Goal: Browse casually: Explore the website without a specific task or goal

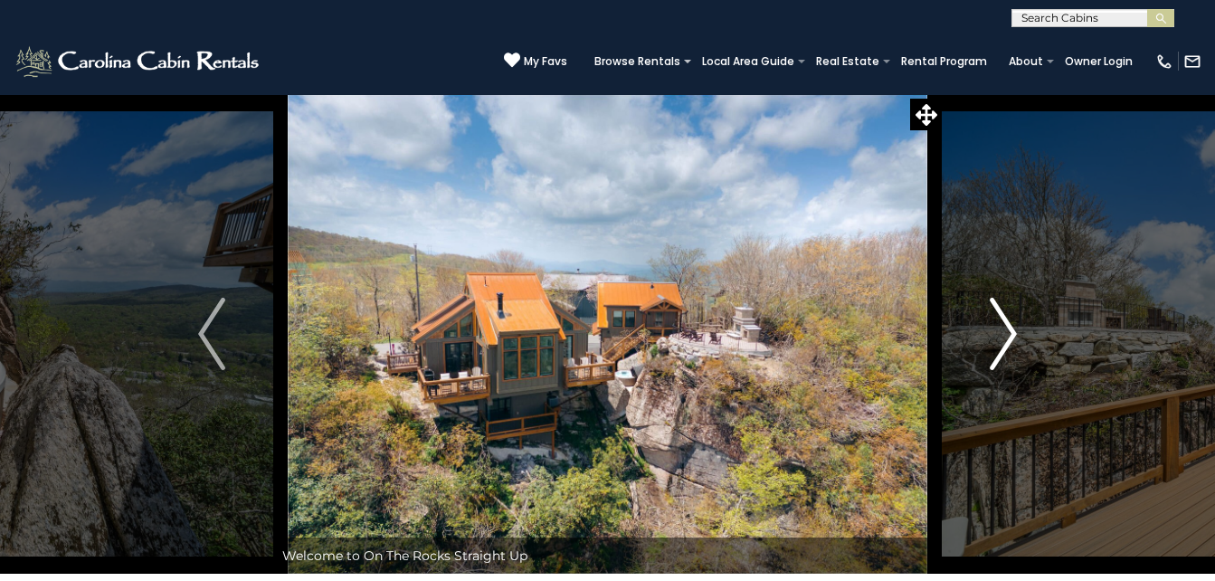
click at [1008, 327] on img "Next" at bounding box center [1002, 334] width 27 height 72
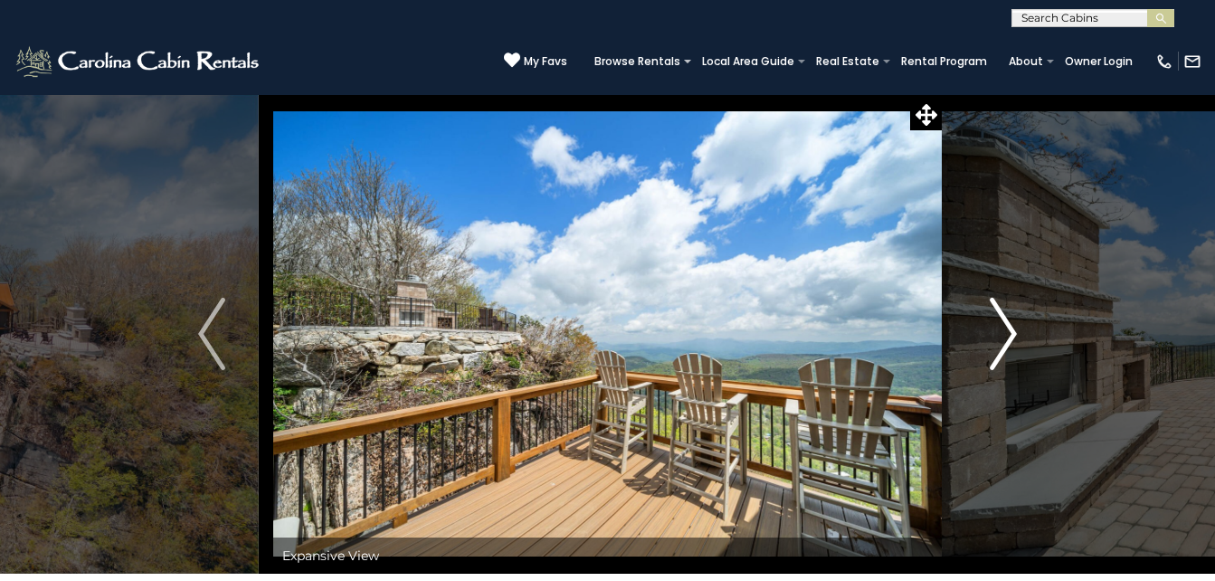
click at [1008, 327] on img "Next" at bounding box center [1002, 334] width 27 height 72
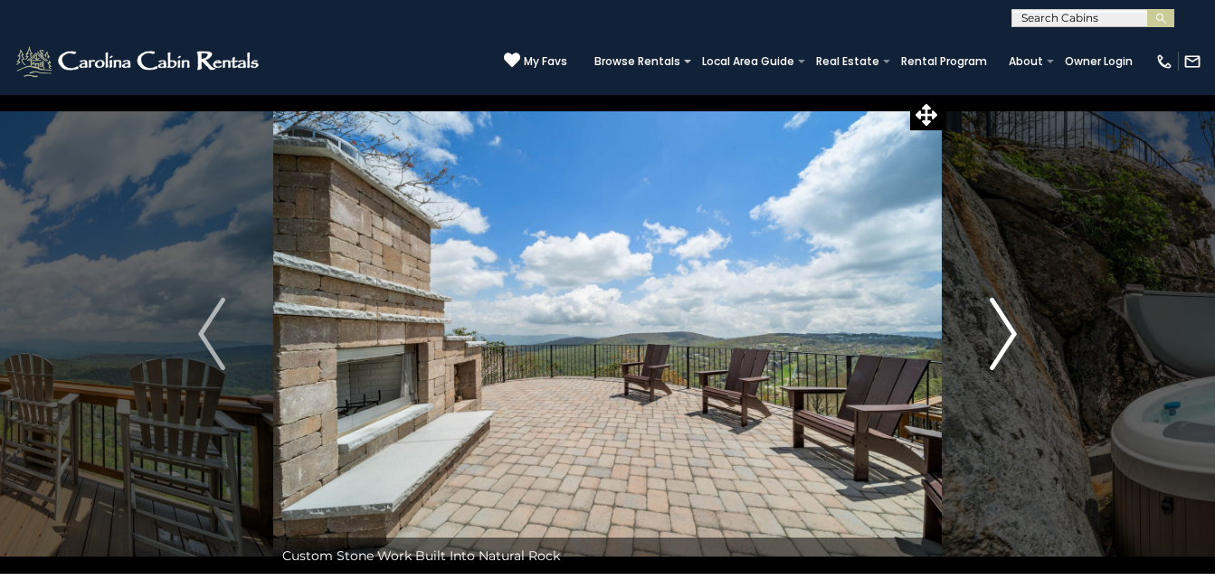
click at [1008, 327] on img "Next" at bounding box center [1002, 334] width 27 height 72
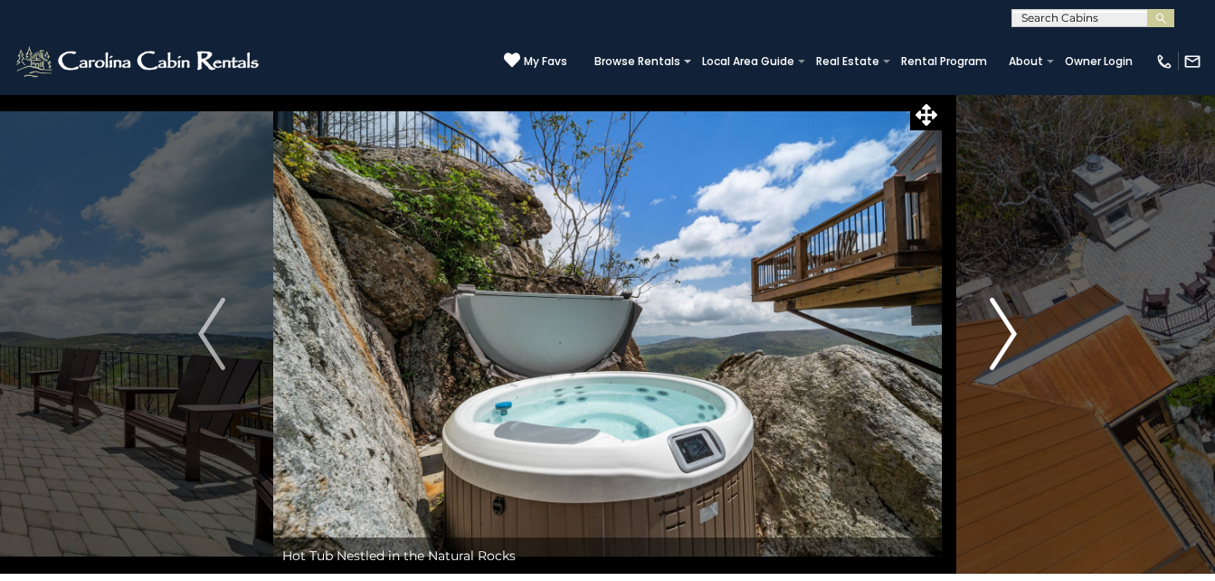
click at [1008, 327] on img "Next" at bounding box center [1002, 334] width 27 height 72
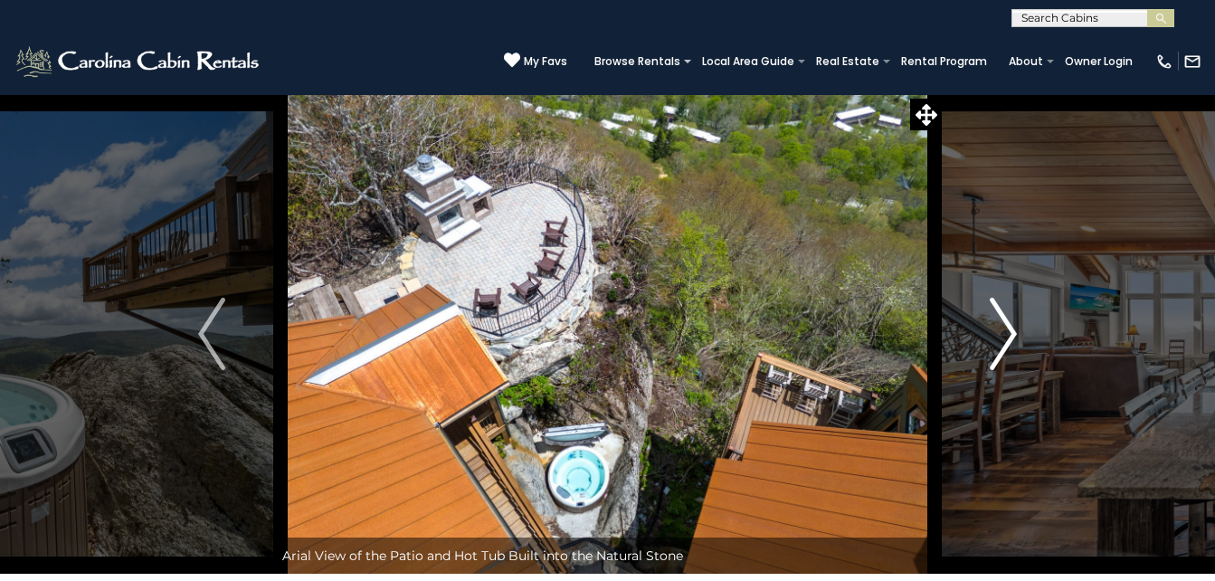
click at [1008, 327] on img "Next" at bounding box center [1002, 334] width 27 height 72
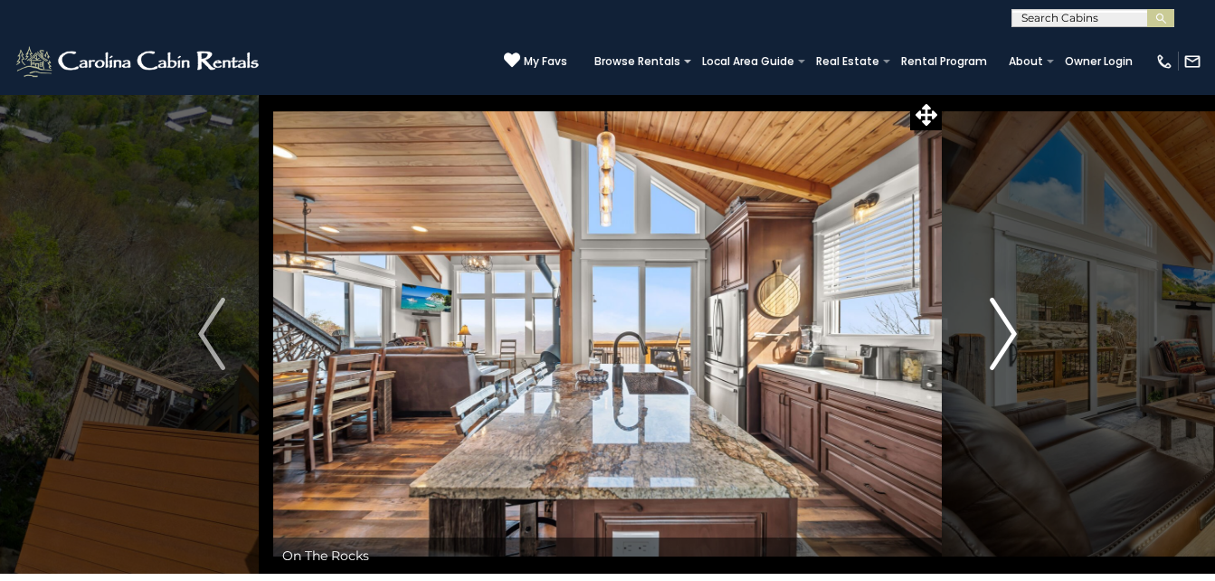
click at [1008, 327] on img "Next" at bounding box center [1002, 334] width 27 height 72
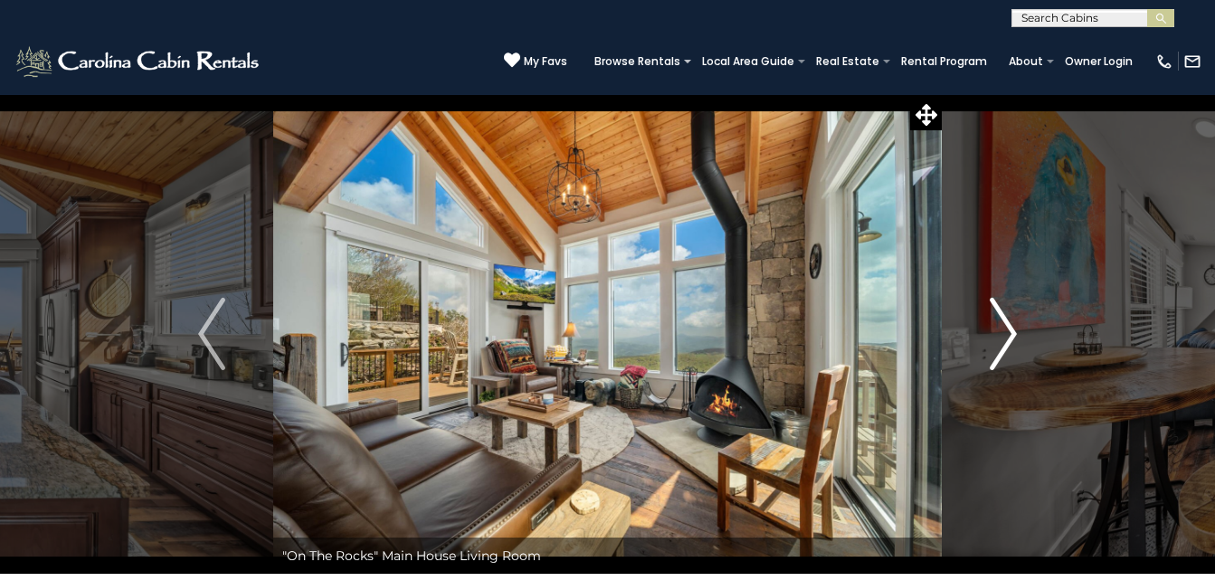
click at [1008, 327] on img "Next" at bounding box center [1002, 334] width 27 height 72
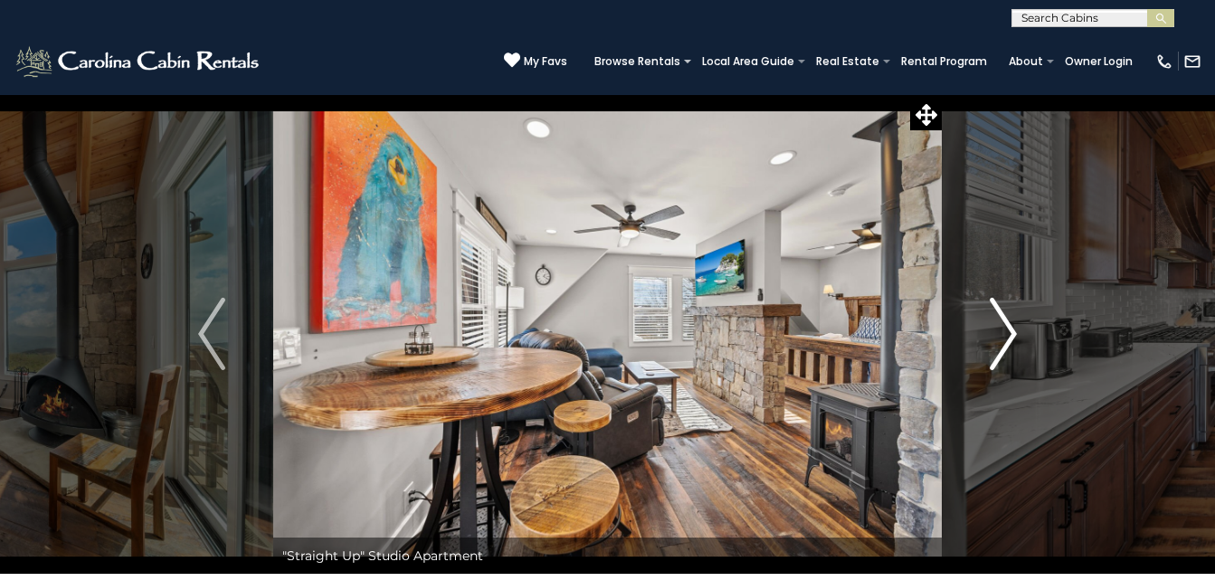
click at [1008, 327] on img "Next" at bounding box center [1002, 334] width 27 height 72
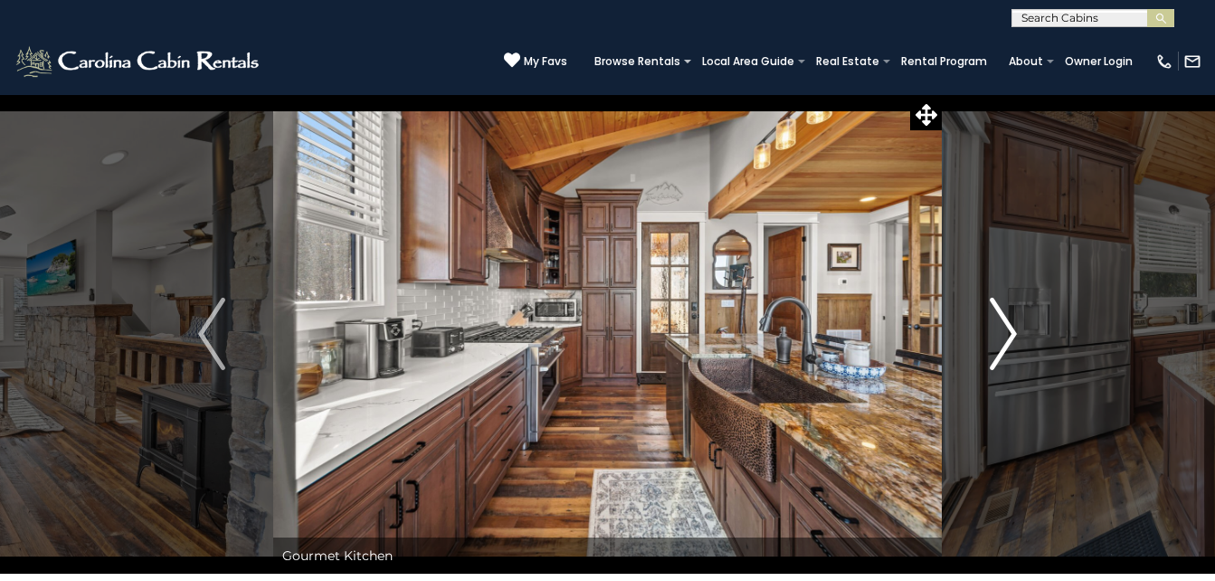
click at [1007, 328] on img "Next" at bounding box center [1002, 334] width 27 height 72
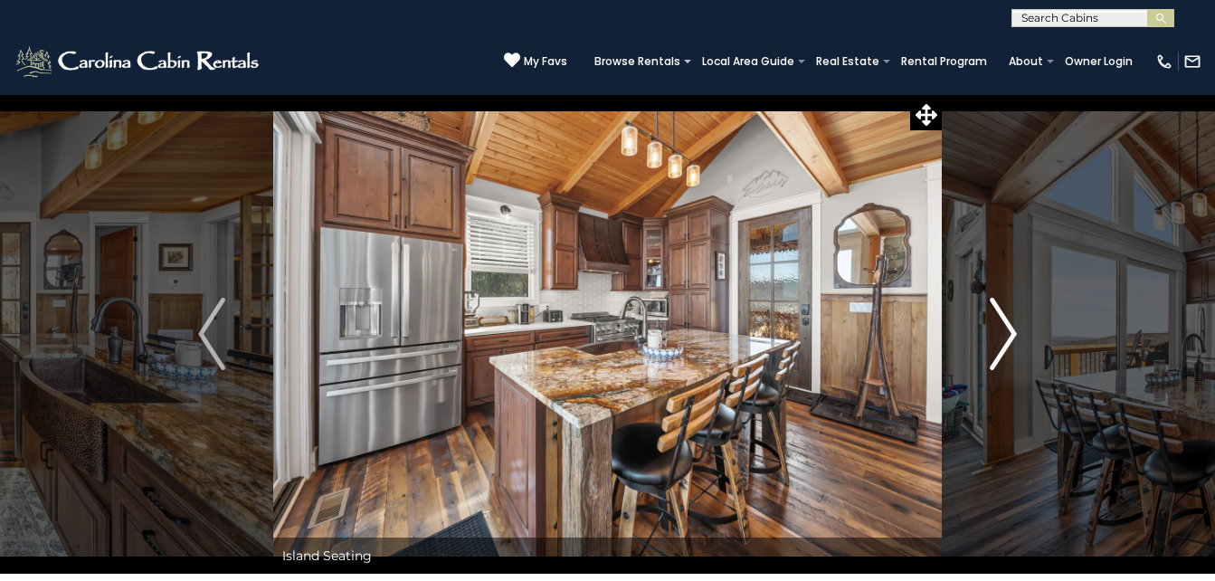
click at [1007, 328] on img "Next" at bounding box center [1002, 334] width 27 height 72
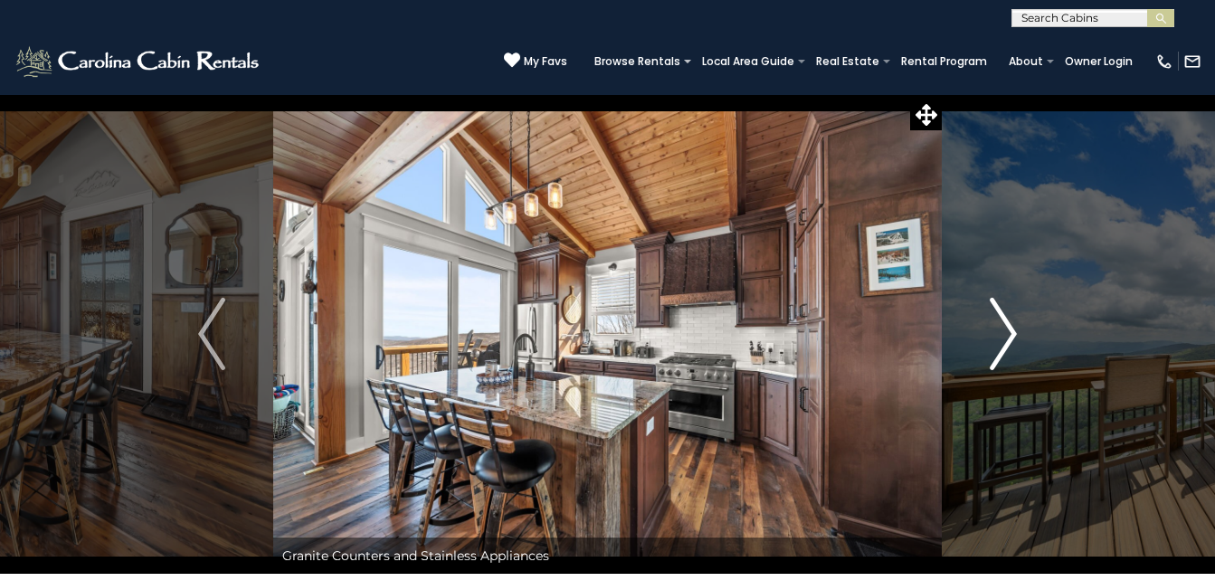
click at [1007, 328] on img "Next" at bounding box center [1002, 334] width 27 height 72
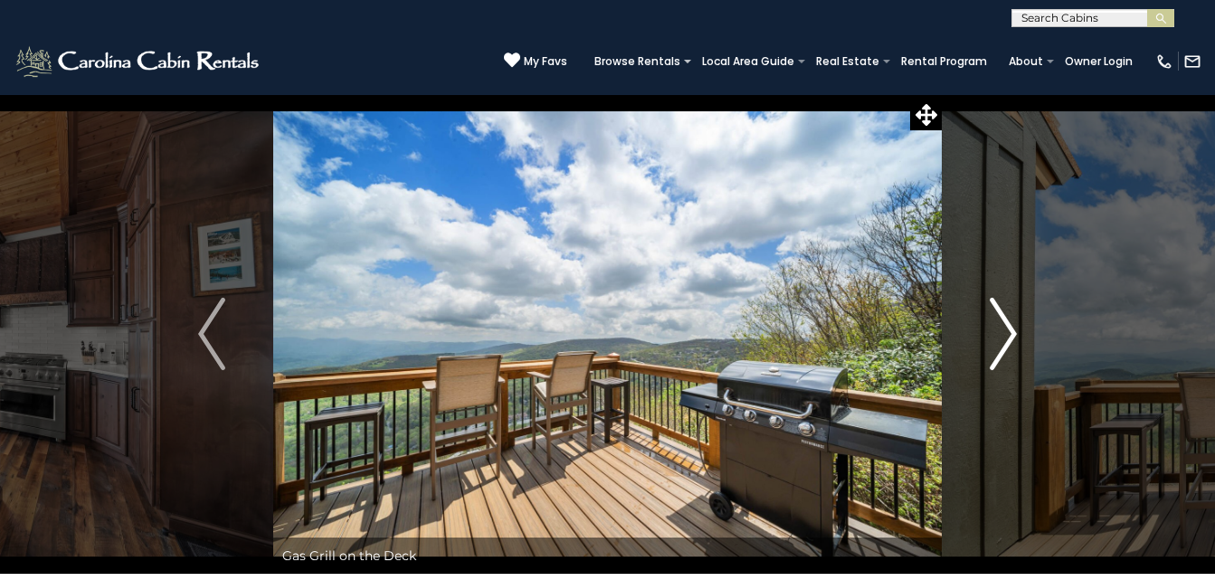
click at [1007, 328] on img "Next" at bounding box center [1002, 334] width 27 height 72
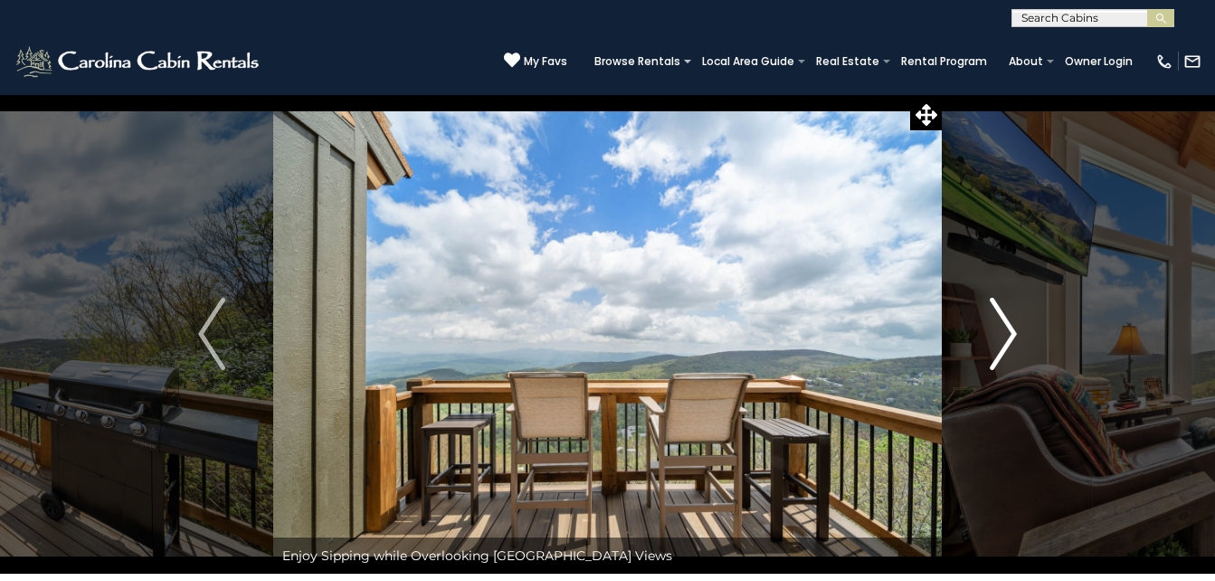
click at [1007, 328] on img "Next" at bounding box center [1002, 334] width 27 height 72
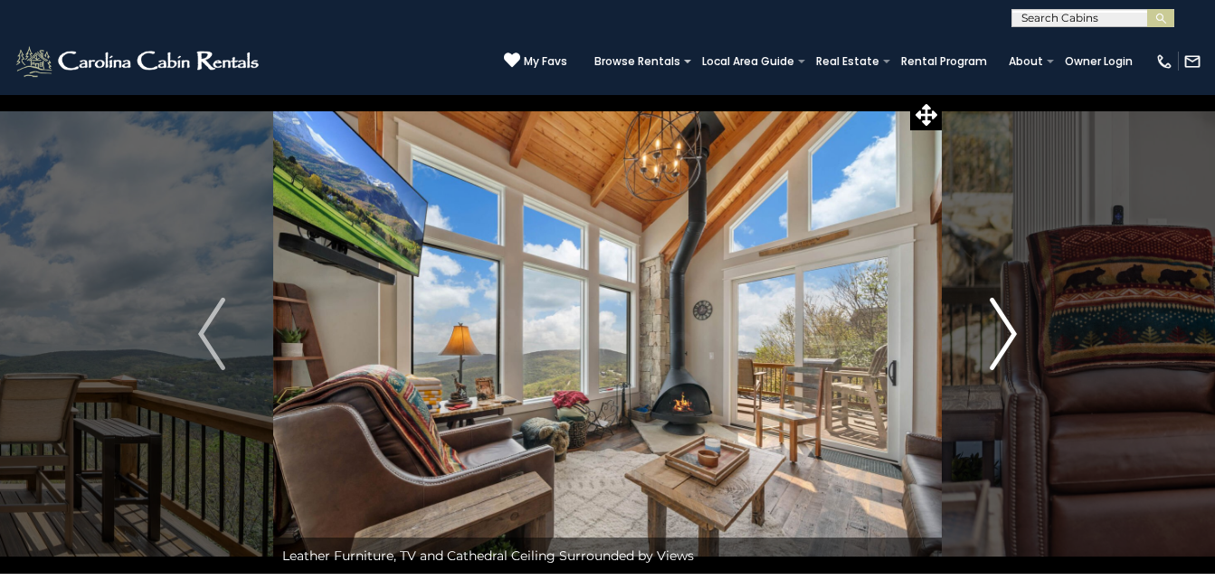
click at [1007, 328] on img "Next" at bounding box center [1002, 334] width 27 height 72
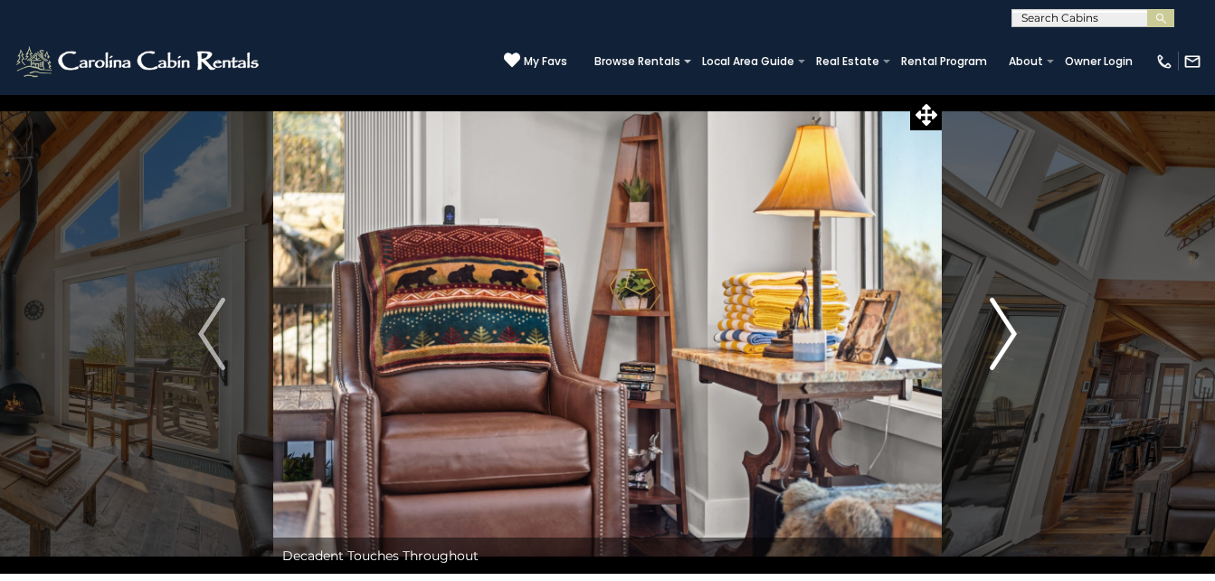
click at [1009, 331] on img "Next" at bounding box center [1002, 334] width 27 height 72
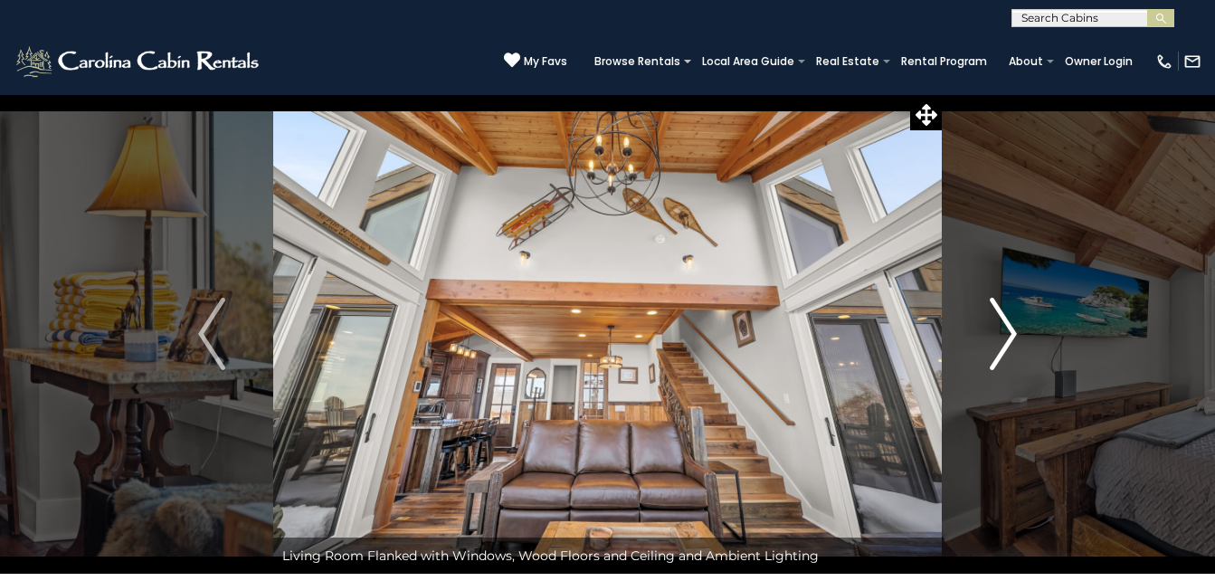
click at [1009, 331] on img "Next" at bounding box center [1002, 334] width 27 height 72
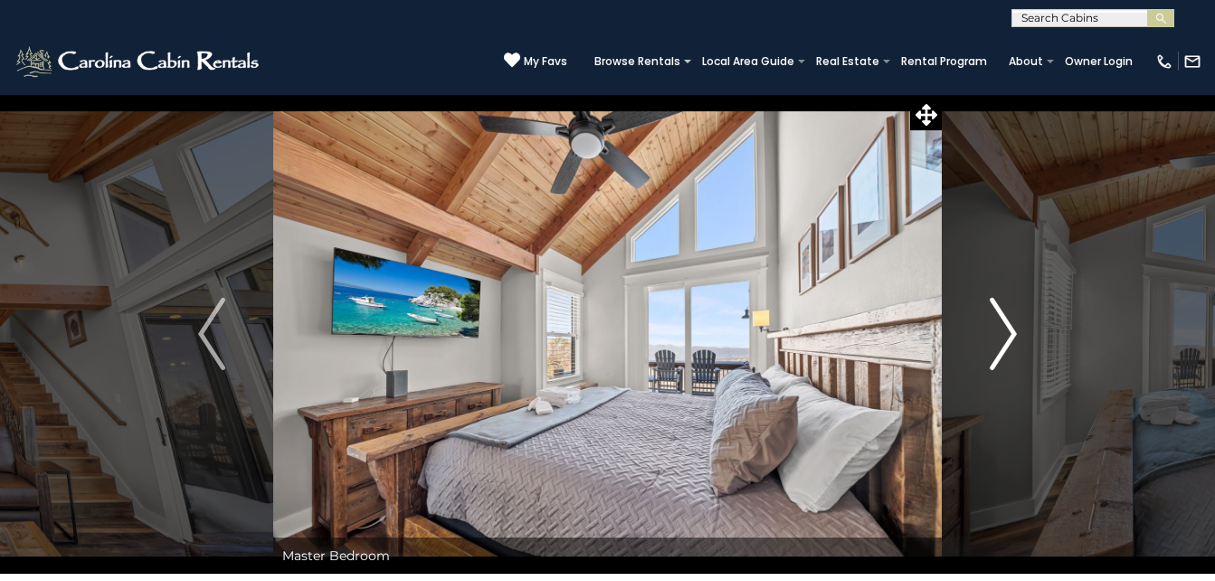
click at [1009, 331] on img "Next" at bounding box center [1002, 334] width 27 height 72
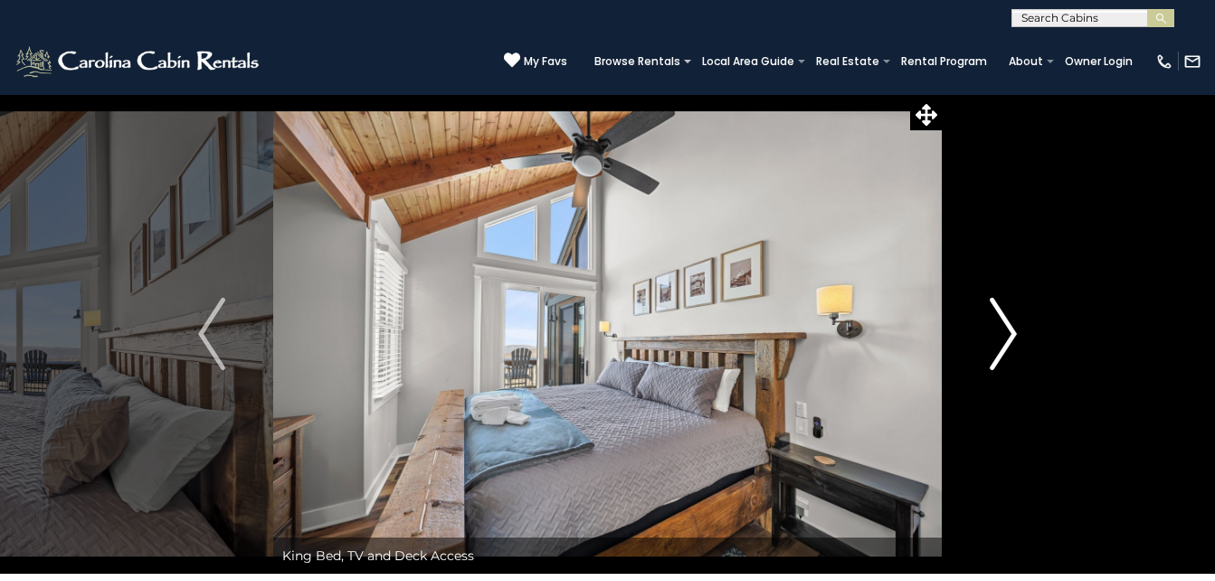
click at [1009, 331] on img "Next" at bounding box center [1002, 334] width 27 height 72
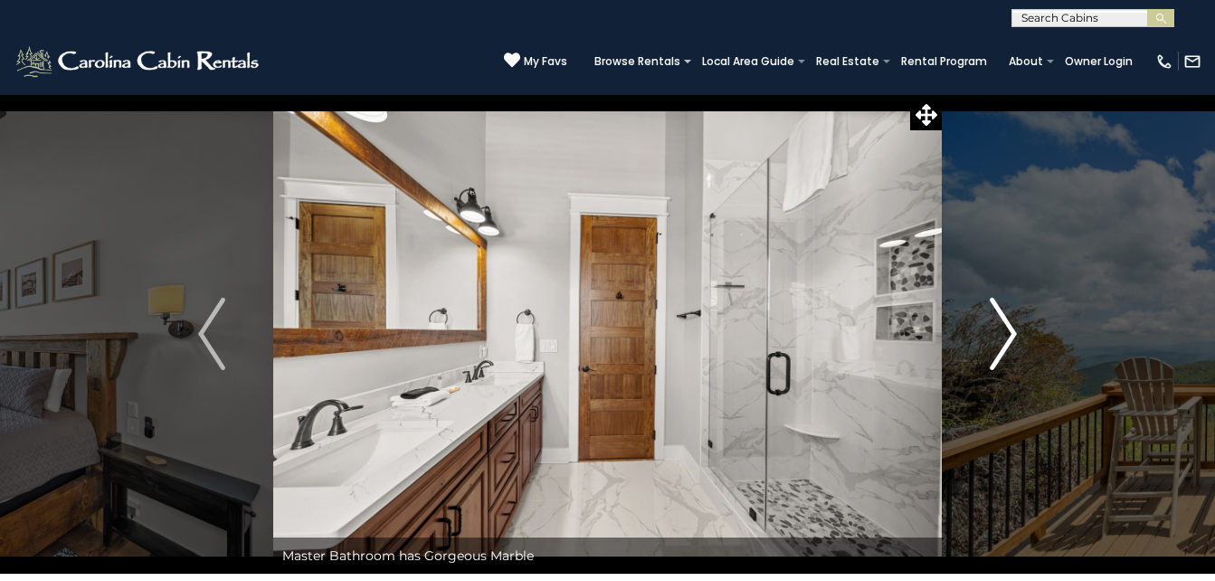
click at [1008, 330] on img "Next" at bounding box center [1002, 334] width 27 height 72
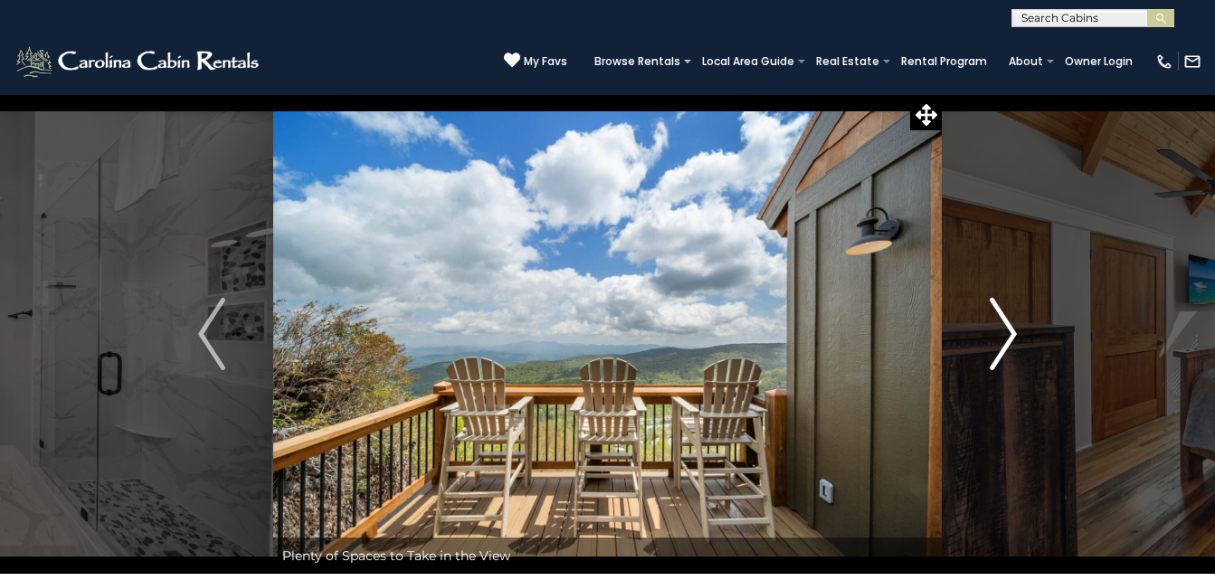
click at [1008, 330] on img "Next" at bounding box center [1002, 334] width 27 height 72
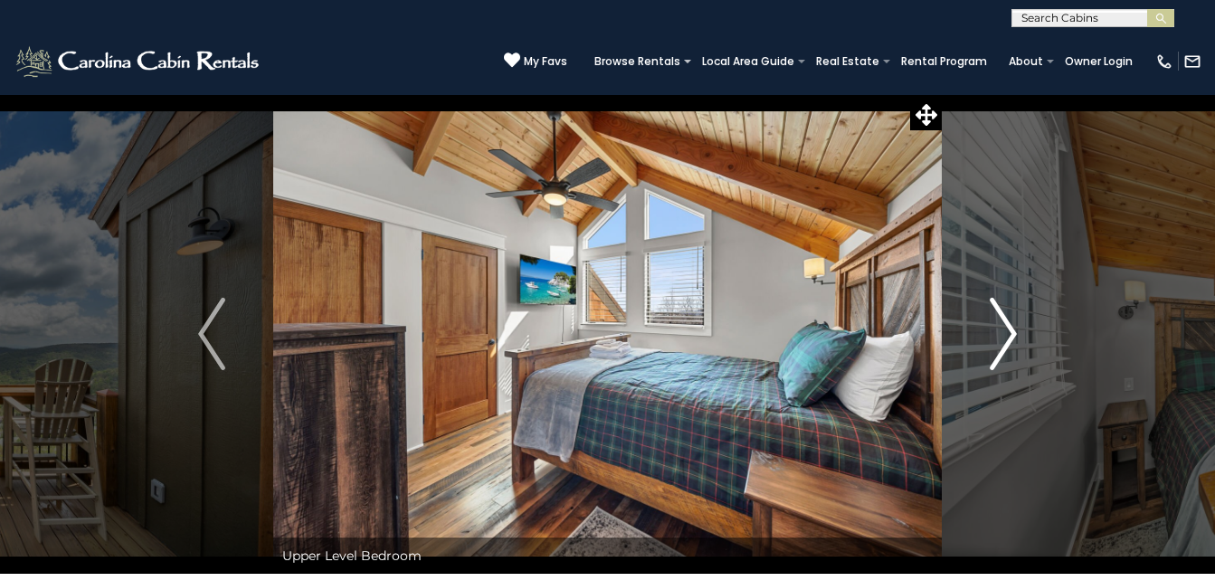
click at [1008, 330] on img "Next" at bounding box center [1002, 334] width 27 height 72
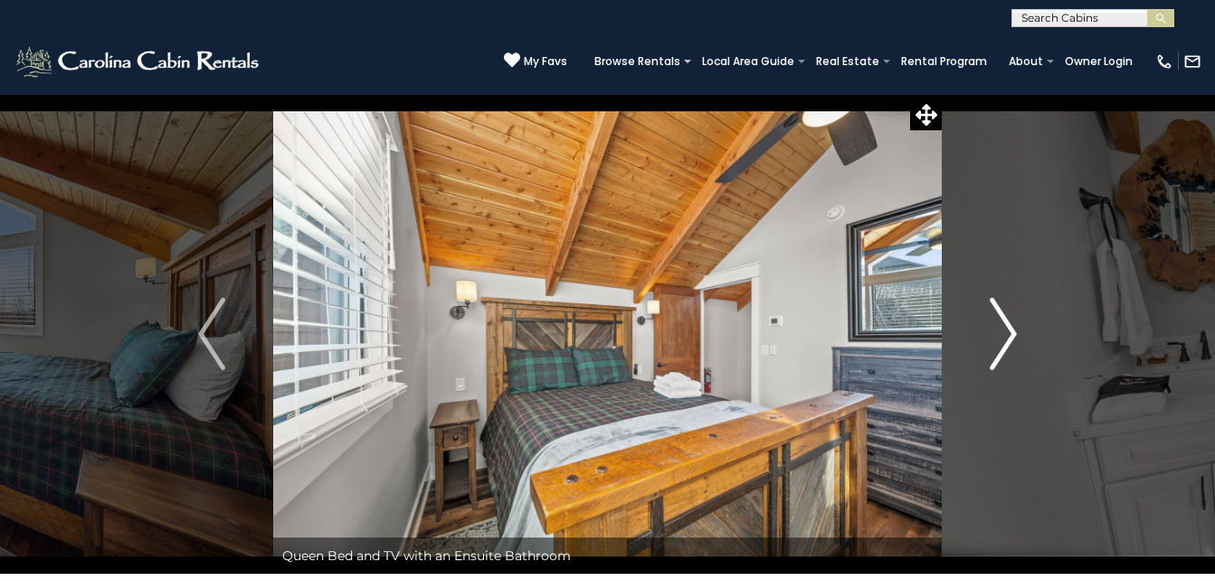
click at [1008, 330] on img "Next" at bounding box center [1002, 334] width 27 height 72
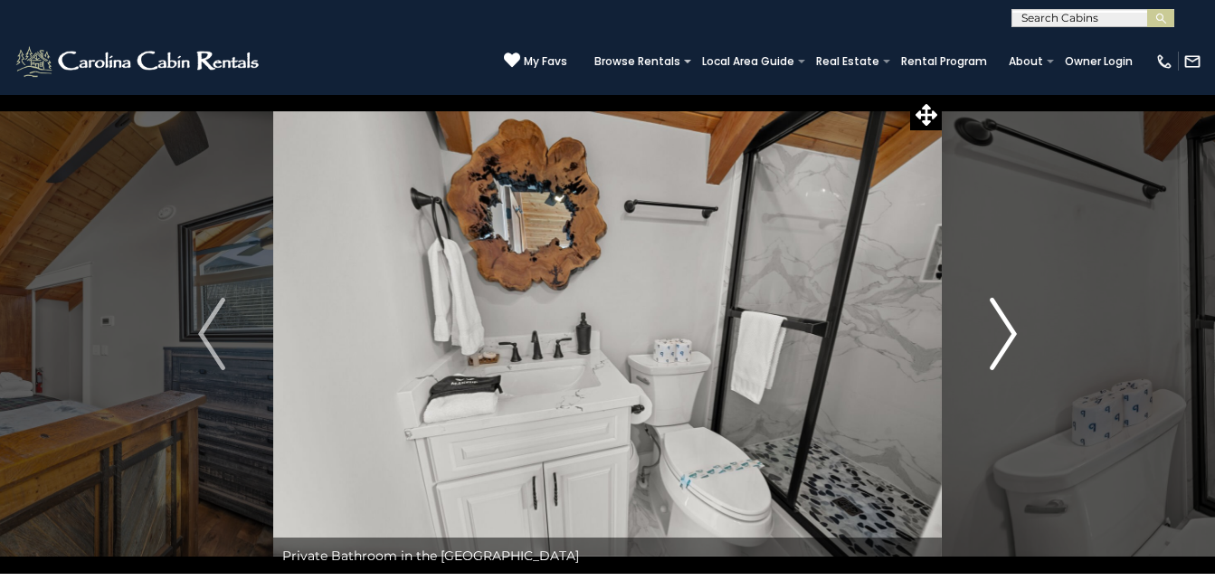
click at [1008, 330] on img "Next" at bounding box center [1002, 334] width 27 height 72
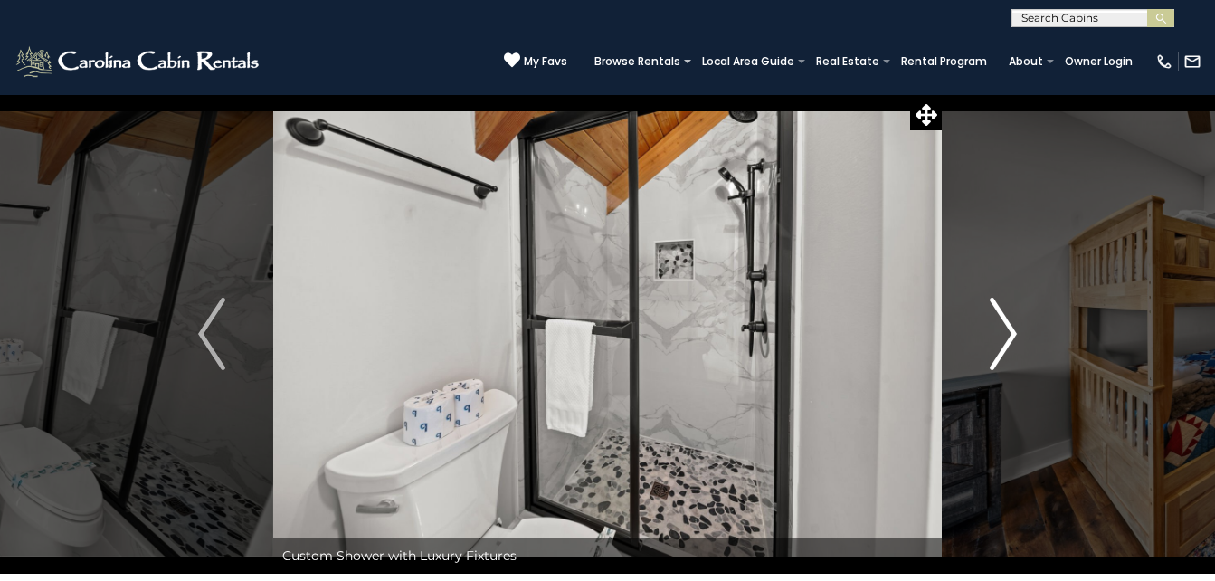
click at [1008, 330] on img "Next" at bounding box center [1002, 334] width 27 height 72
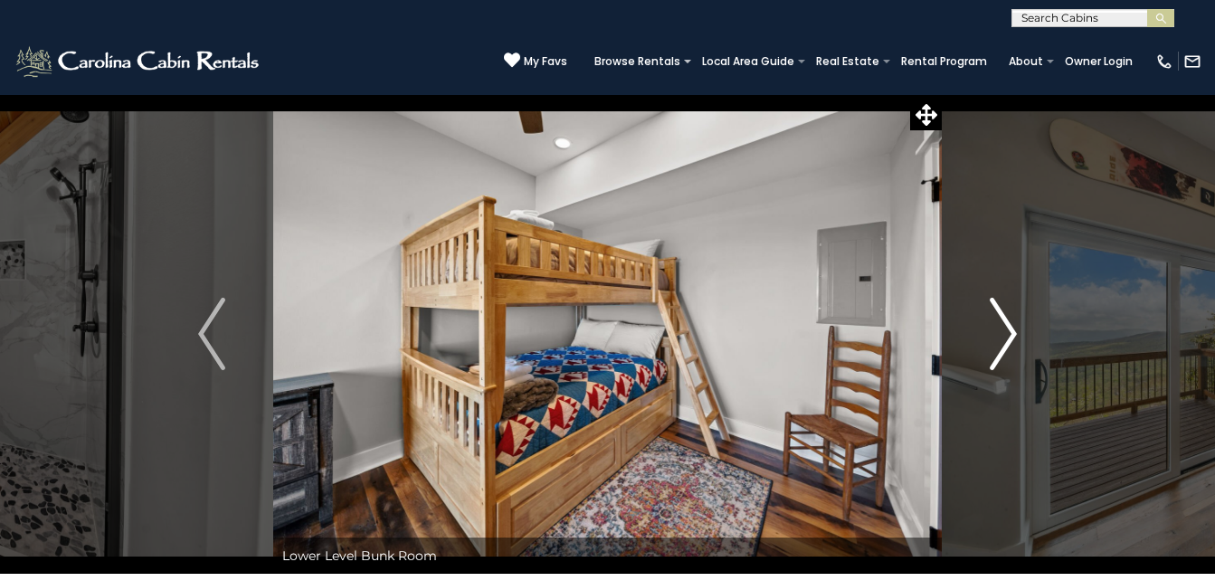
click at [1008, 330] on img "Next" at bounding box center [1002, 334] width 27 height 72
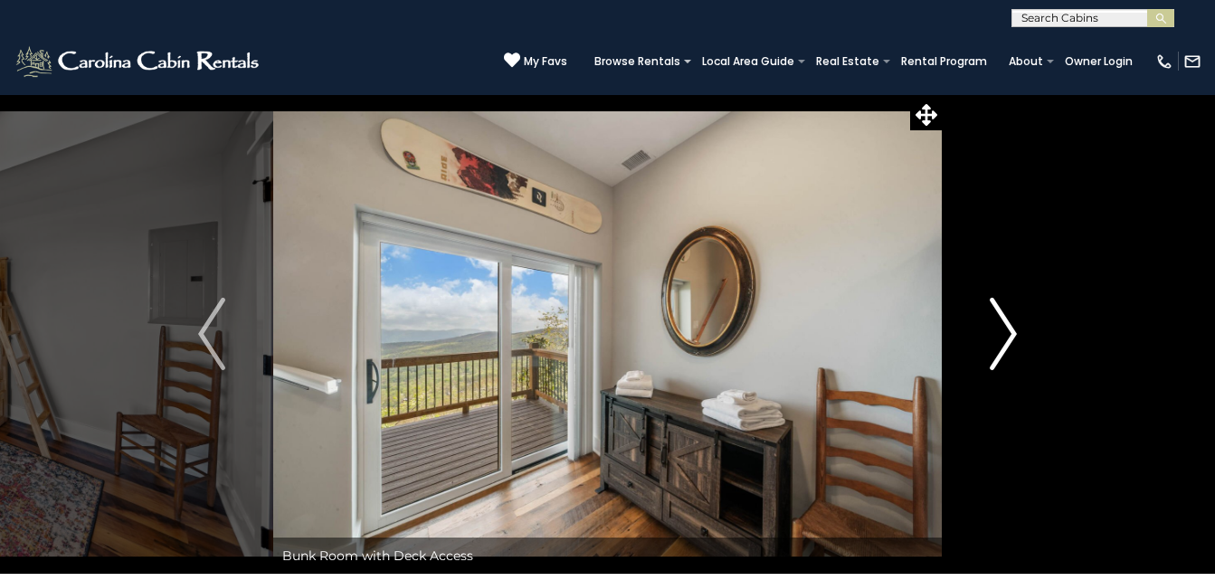
click at [1008, 330] on img "Next" at bounding box center [1002, 334] width 27 height 72
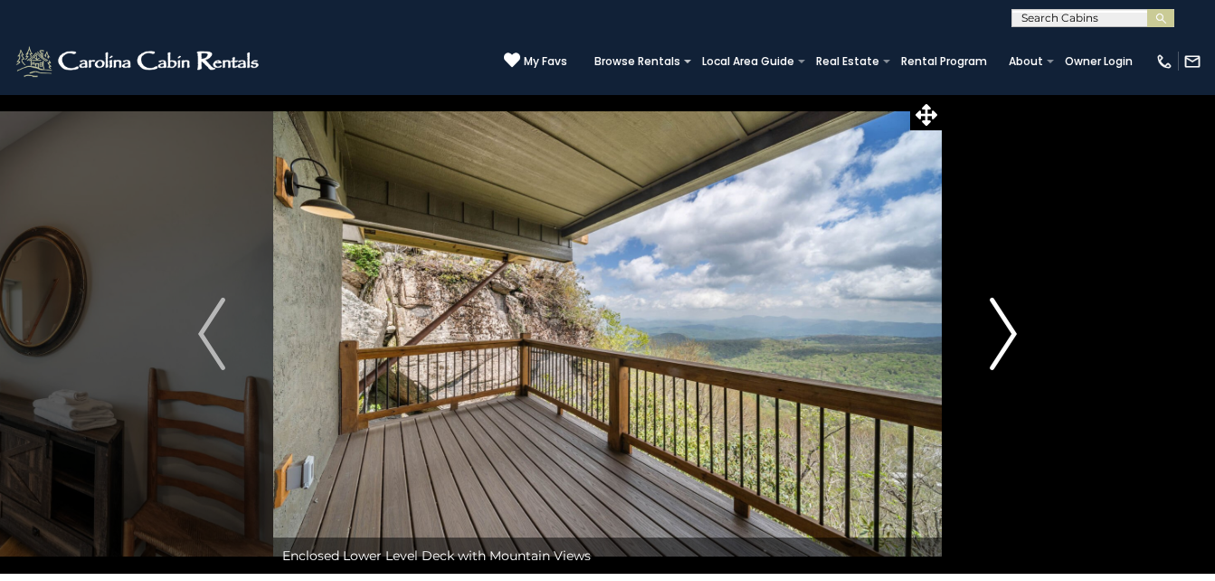
click at [1008, 330] on img "Next" at bounding box center [1002, 334] width 27 height 72
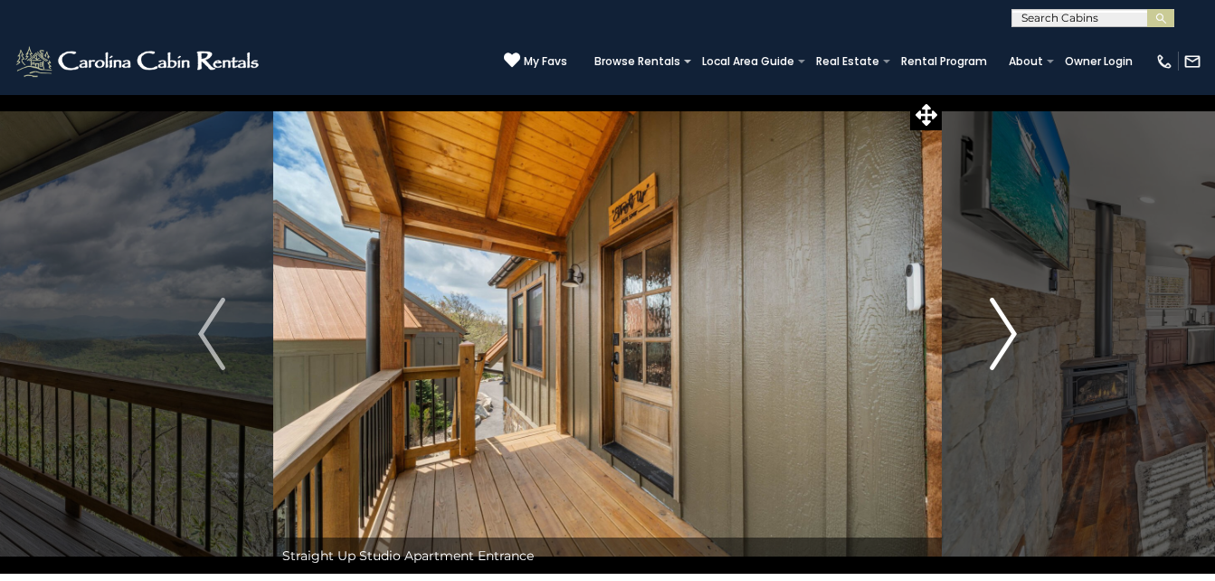
click at [1008, 330] on img "Next" at bounding box center [1002, 334] width 27 height 72
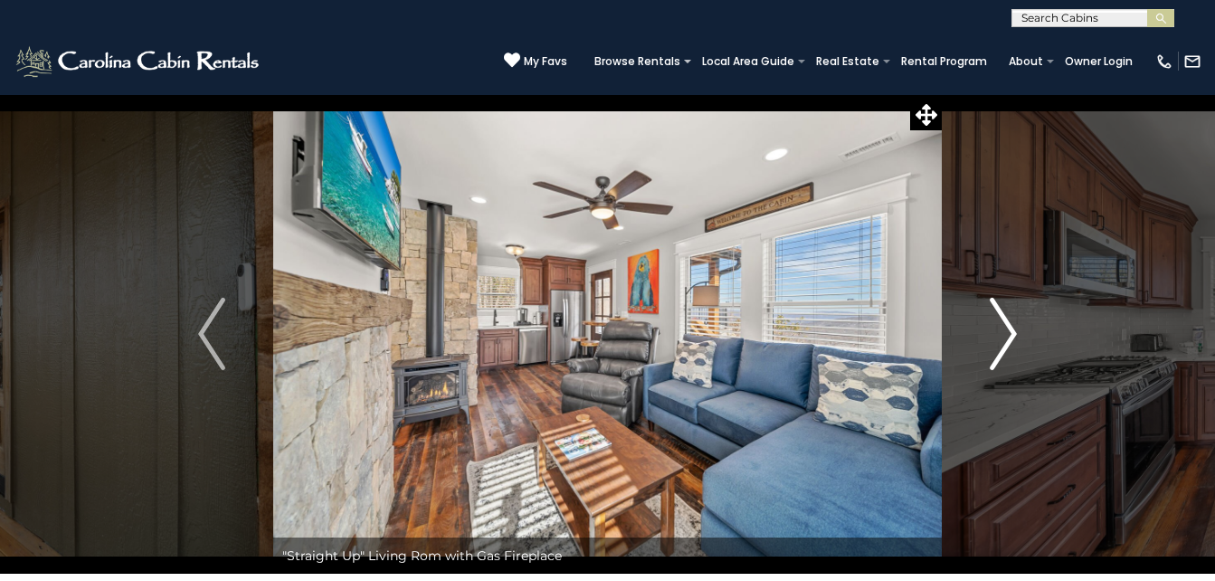
click at [1008, 330] on img "Next" at bounding box center [1002, 334] width 27 height 72
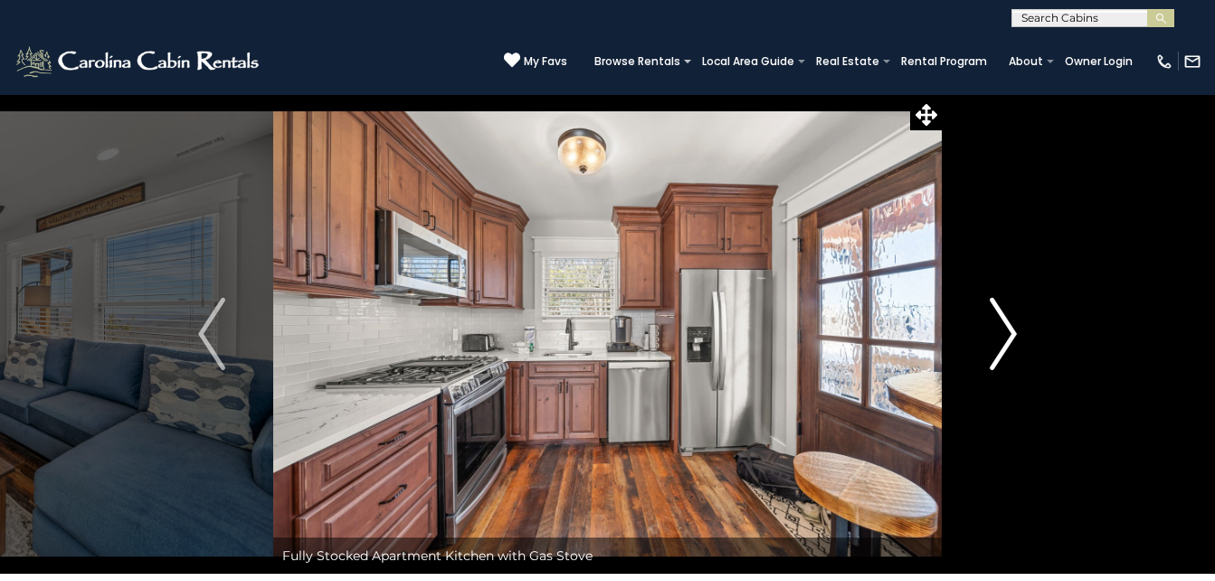
click at [1008, 330] on img "Next" at bounding box center [1002, 334] width 27 height 72
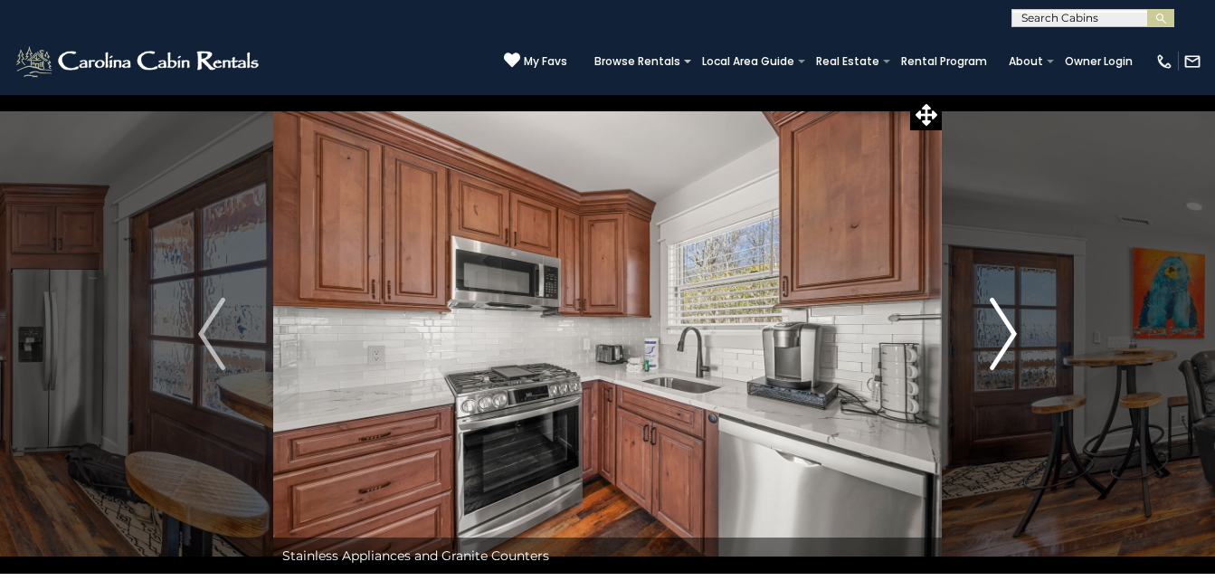
click at [1008, 330] on img "Next" at bounding box center [1002, 334] width 27 height 72
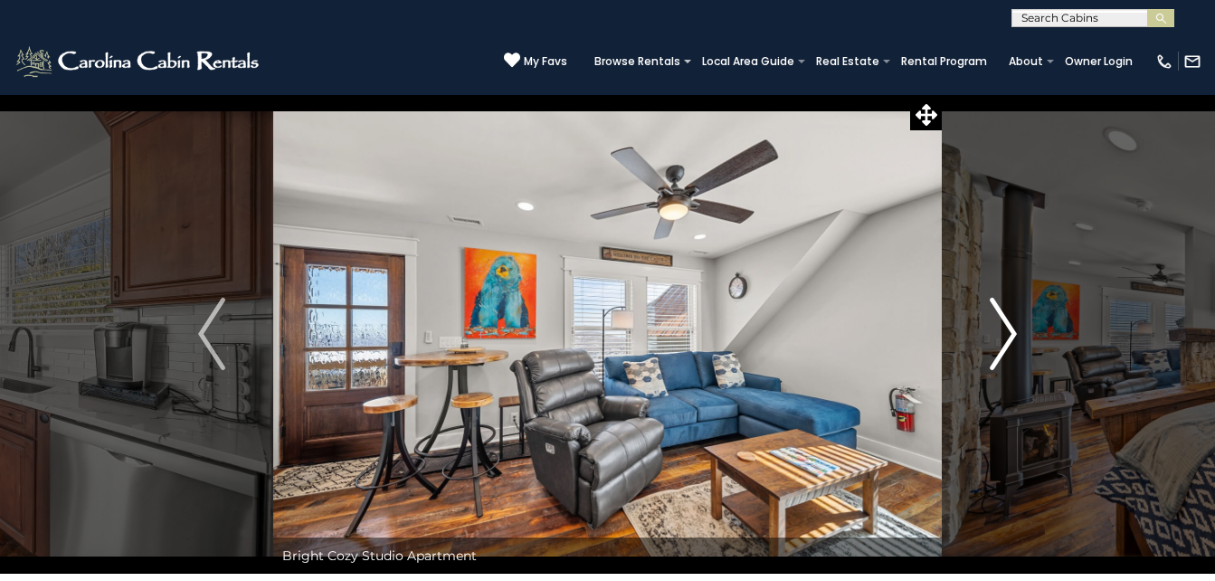
click at [1008, 330] on img "Next" at bounding box center [1002, 334] width 27 height 72
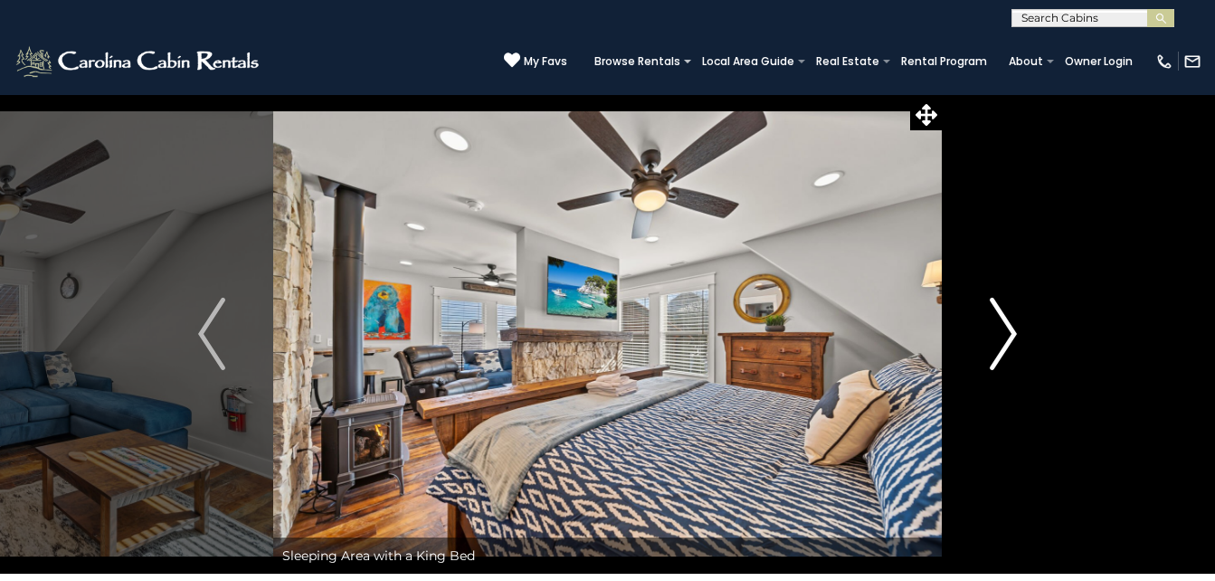
click at [1008, 330] on img "Next" at bounding box center [1002, 334] width 27 height 72
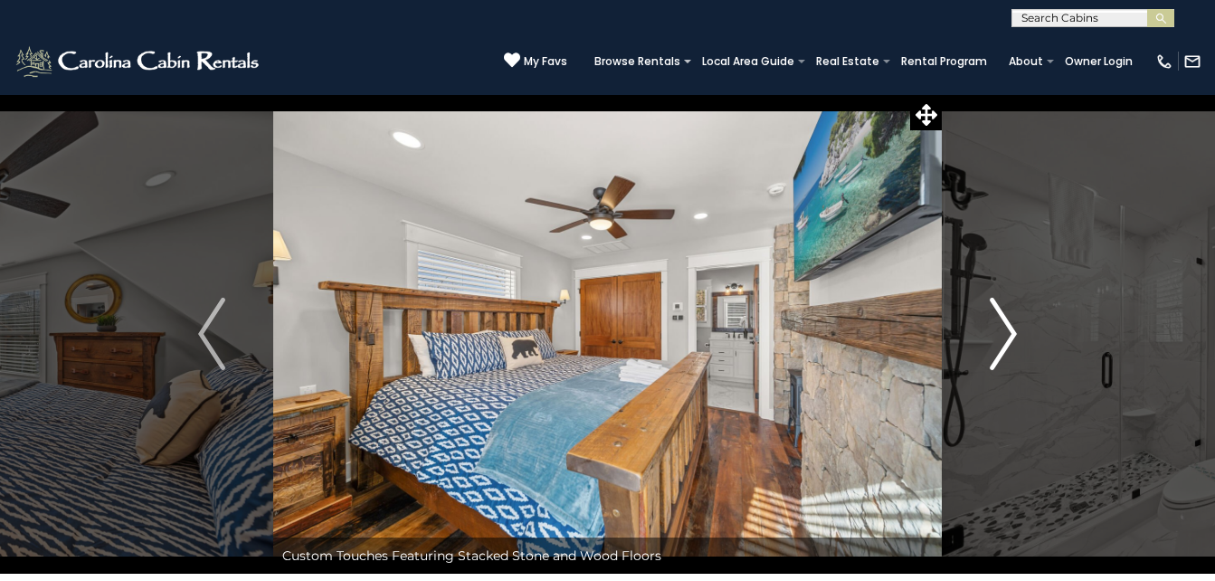
click at [1008, 330] on img "Next" at bounding box center [1002, 334] width 27 height 72
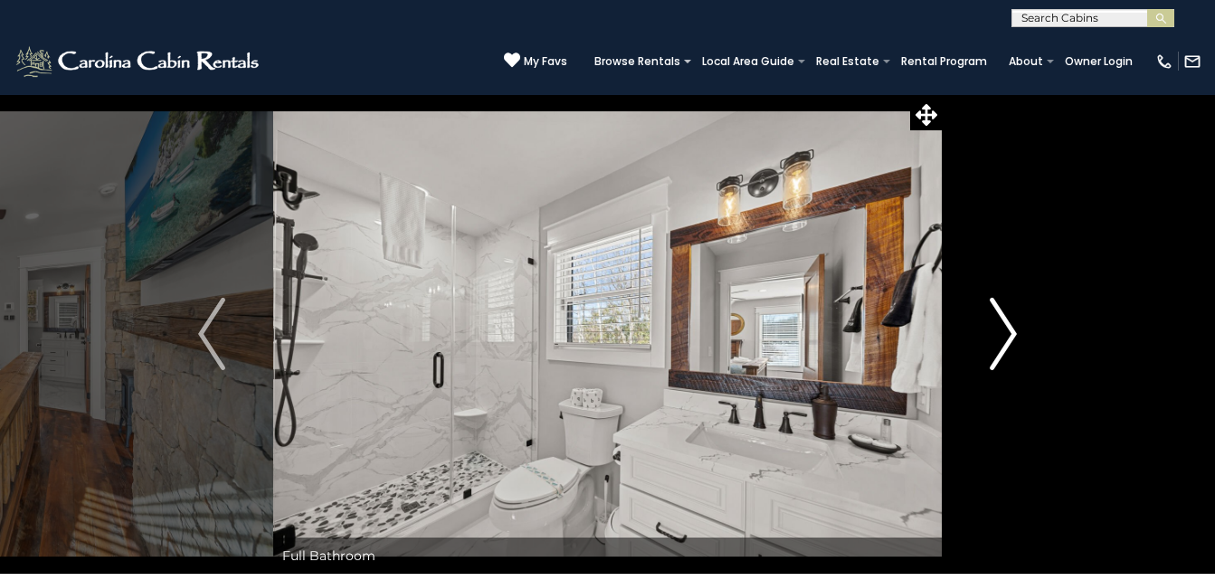
click at [1008, 330] on img "Next" at bounding box center [1002, 334] width 27 height 72
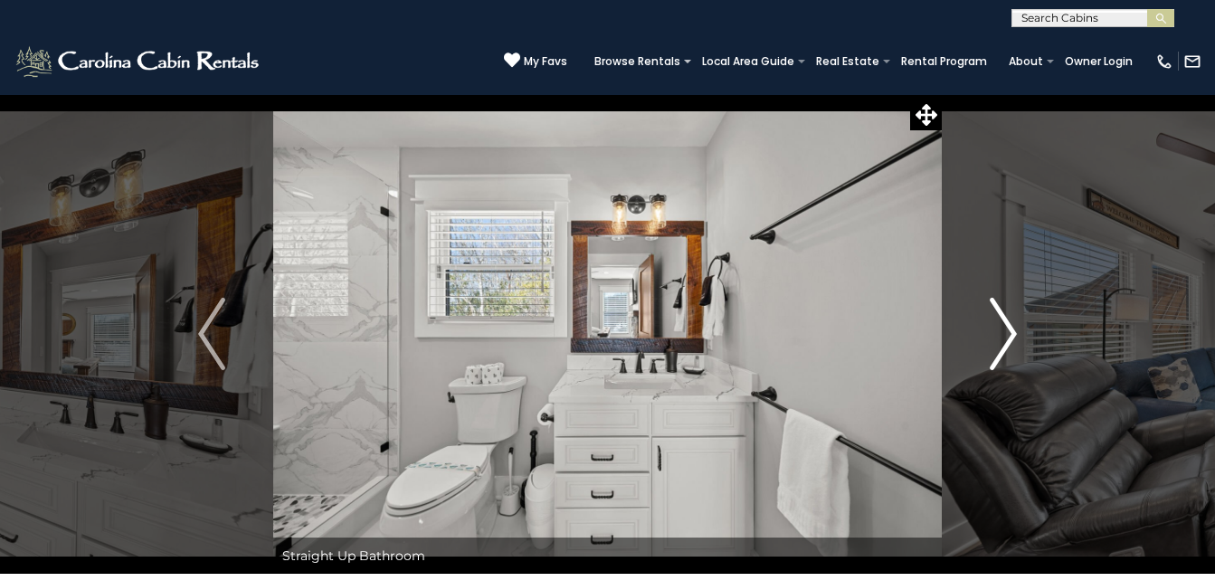
click at [1008, 330] on img "Next" at bounding box center [1002, 334] width 27 height 72
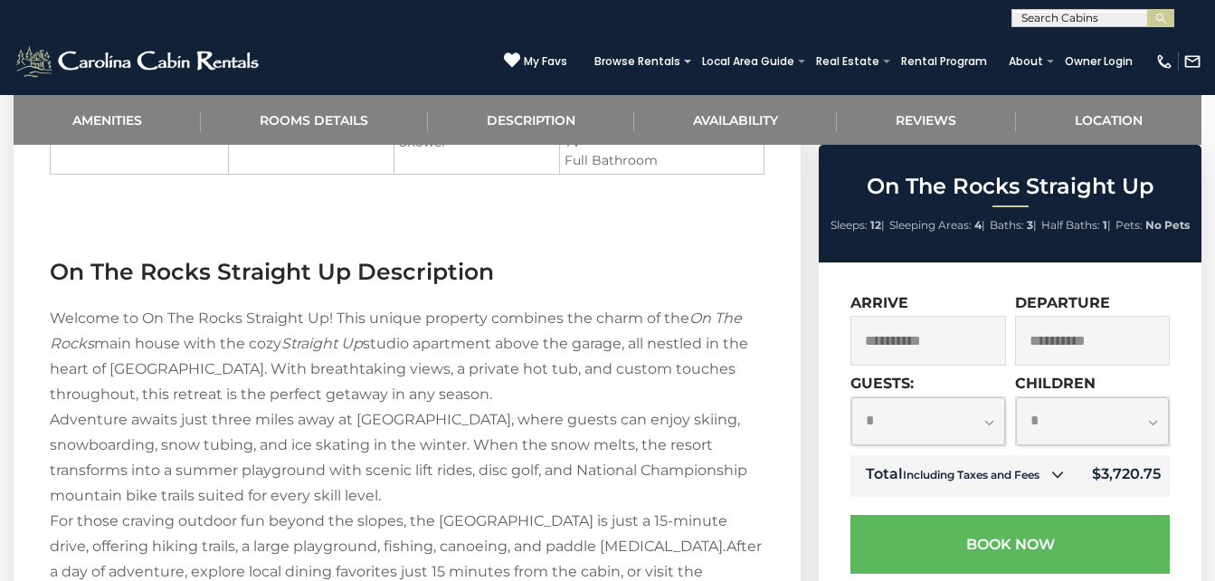
scroll to position [1447, 0]
